Goal: Information Seeking & Learning: Learn about a topic

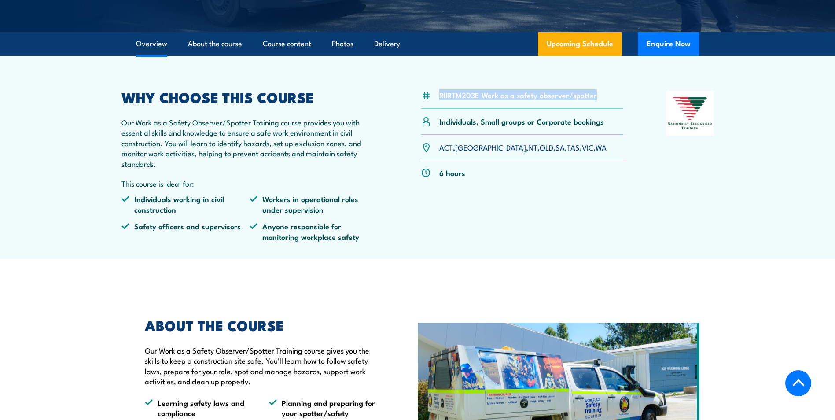
drag, startPoint x: 438, startPoint y: 97, endPoint x: 636, endPoint y: 101, distance: 198.5
click at [636, 101] on div "RIIRTM203E Work as a safety observer/spotter Individuals, Small groups or Corpo…" at bounding box center [417, 170] width 592 height 158
copy li "RIIRTM203E Work as a safety observer/spotter"
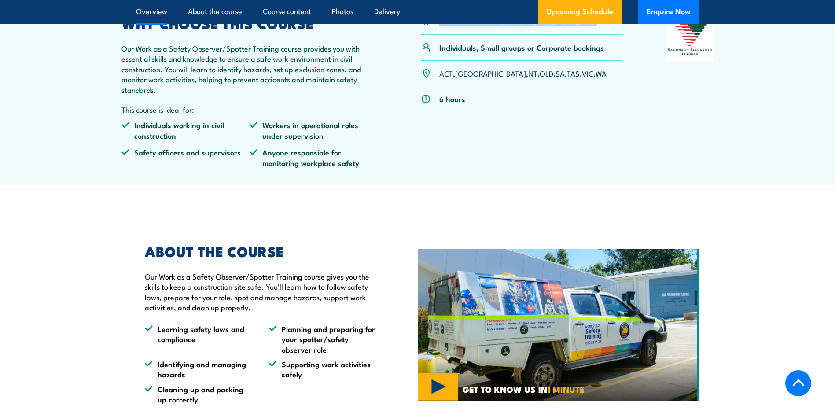
scroll to position [308, 0]
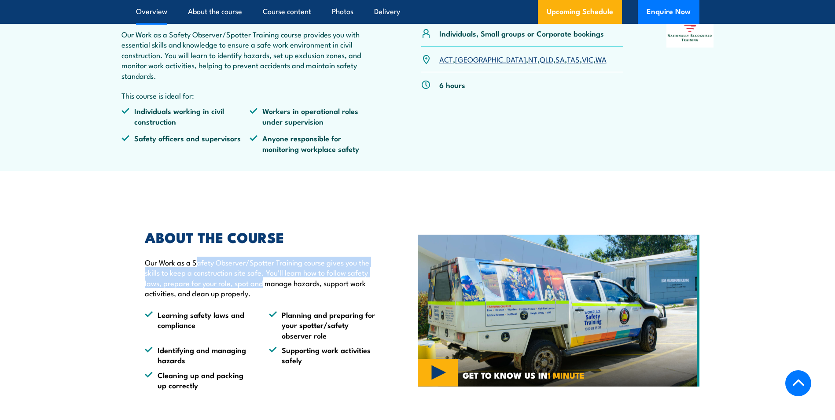
drag, startPoint x: 208, startPoint y: 266, endPoint x: 263, endPoint y: 286, distance: 58.2
click at [263, 286] on p "Our Work as a Safety Observer/Spotter Training course gives you the skills to k…" at bounding box center [261, 277] width 232 height 41
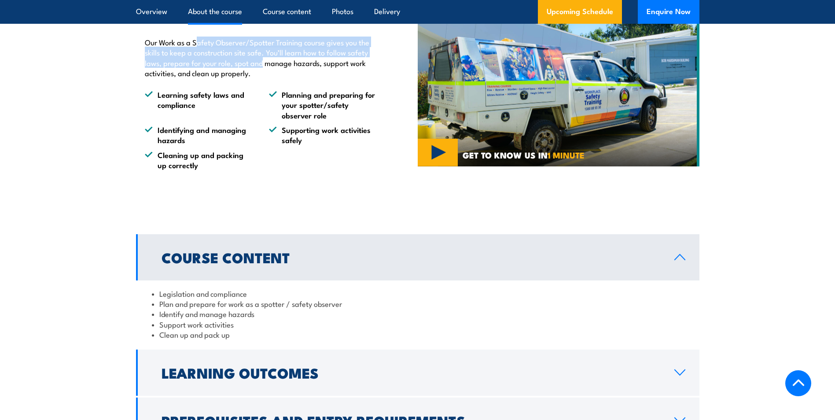
scroll to position [572, 0]
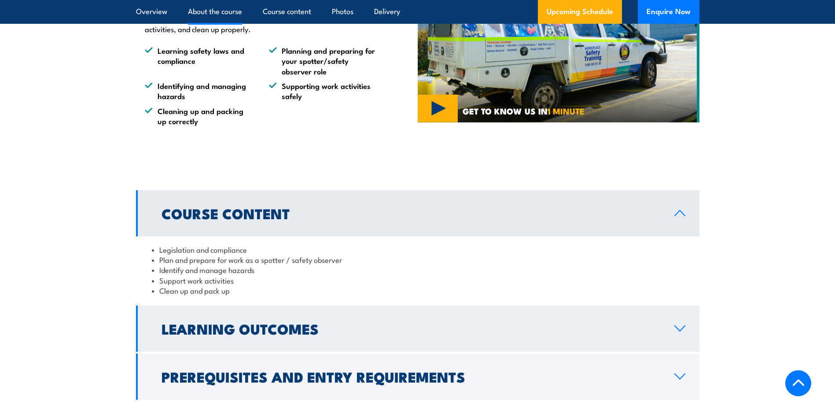
click at [252, 332] on h2 "Learning Outcomes" at bounding box center [410, 328] width 498 height 12
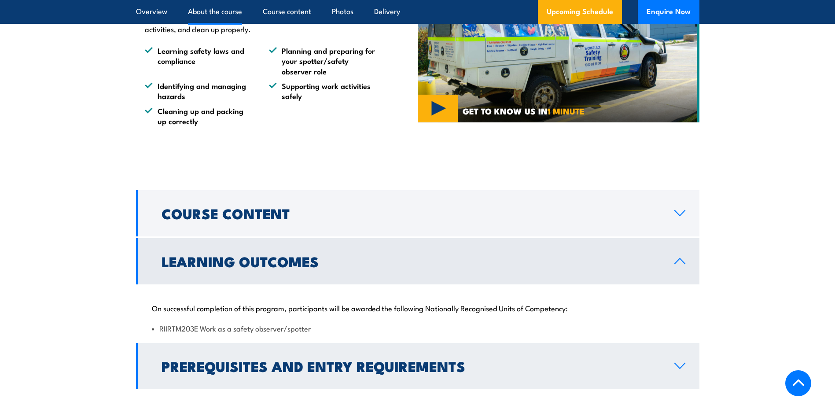
click at [274, 364] on h2 "Prerequisites and Entry Requirements" at bounding box center [410, 365] width 498 height 12
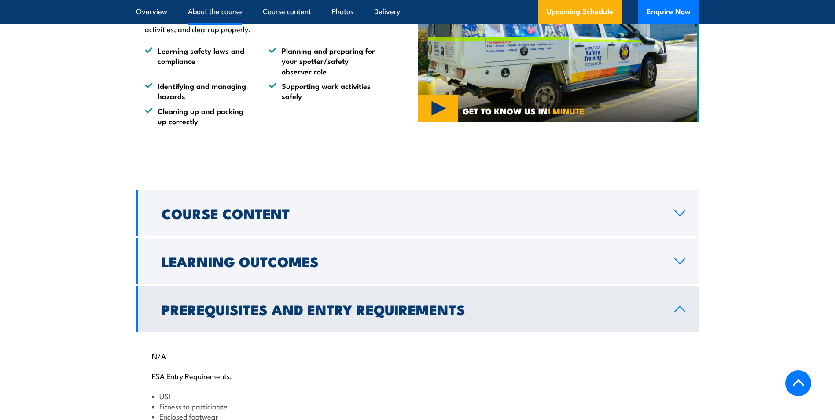
scroll to position [616, 0]
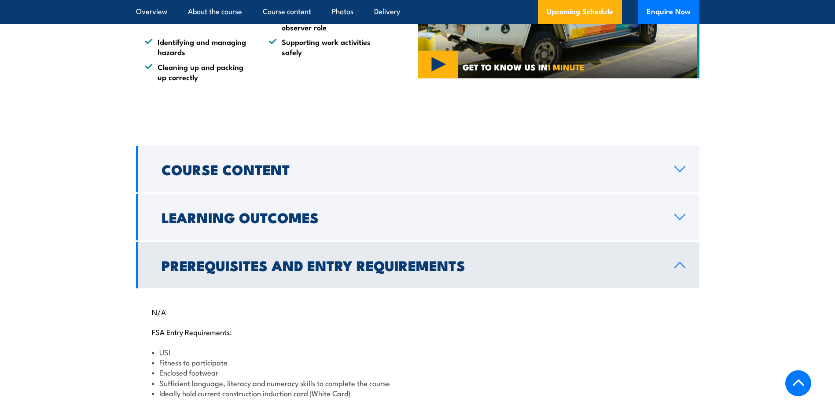
click at [283, 262] on h2 "Prerequisites and Entry Requirements" at bounding box center [410, 265] width 498 height 12
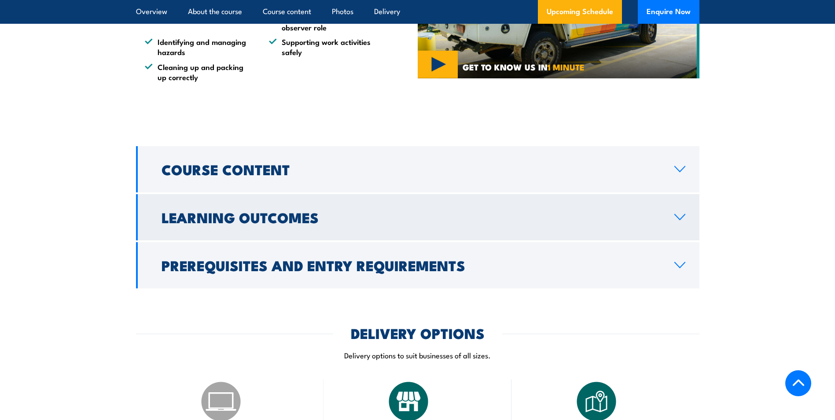
click at [276, 216] on h2 "Learning Outcomes" at bounding box center [410, 217] width 498 height 12
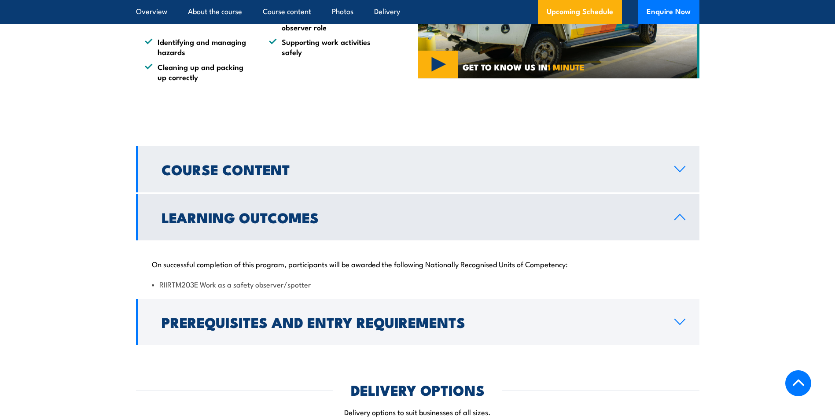
click at [268, 175] on h2 "Course Content" at bounding box center [410, 169] width 498 height 12
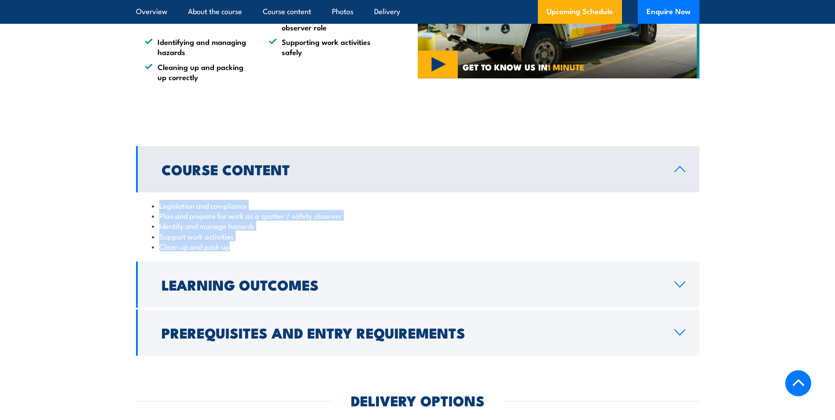
drag, startPoint x: 232, startPoint y: 247, endPoint x: 143, endPoint y: 200, distance: 101.2
click at [143, 200] on div "Legislation and compliance Plan and prepare for work as a spotter / safety obse…" at bounding box center [417, 225] width 563 height 67
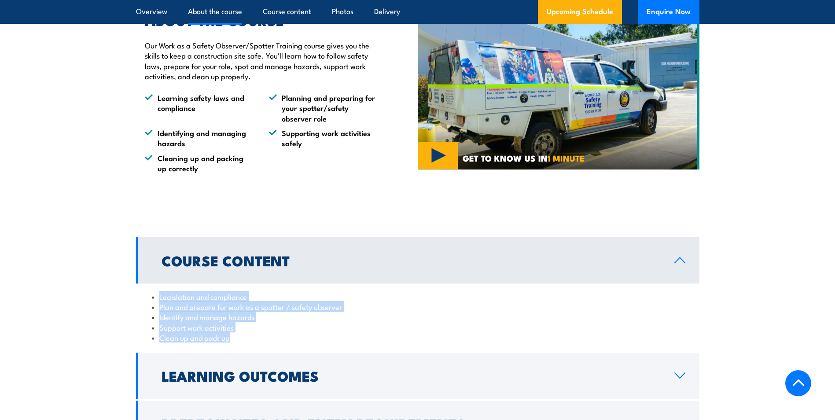
scroll to position [528, 0]
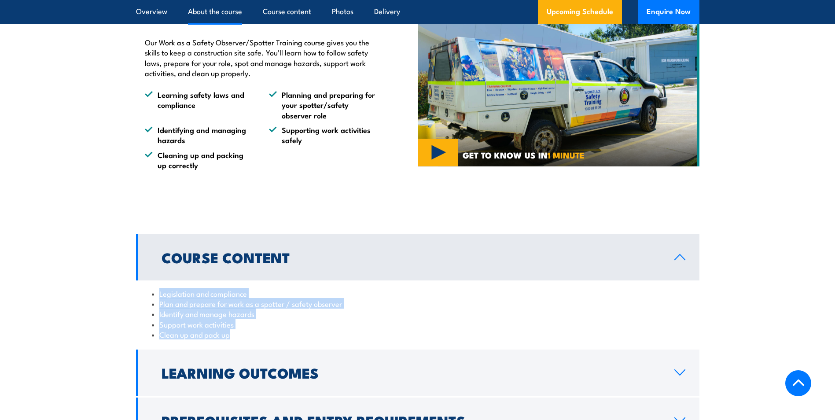
click at [226, 285] on div "Legislation and compliance Plan and prepare for work as a spotter / safety obse…" at bounding box center [417, 313] width 563 height 67
drag, startPoint x: 162, startPoint y: 293, endPoint x: 288, endPoint y: 341, distance: 135.1
click at [288, 341] on div "Legislation and compliance Plan and prepare for work as a spotter / safety obse…" at bounding box center [417, 313] width 563 height 67
